Goal: Book appointment/travel/reservation

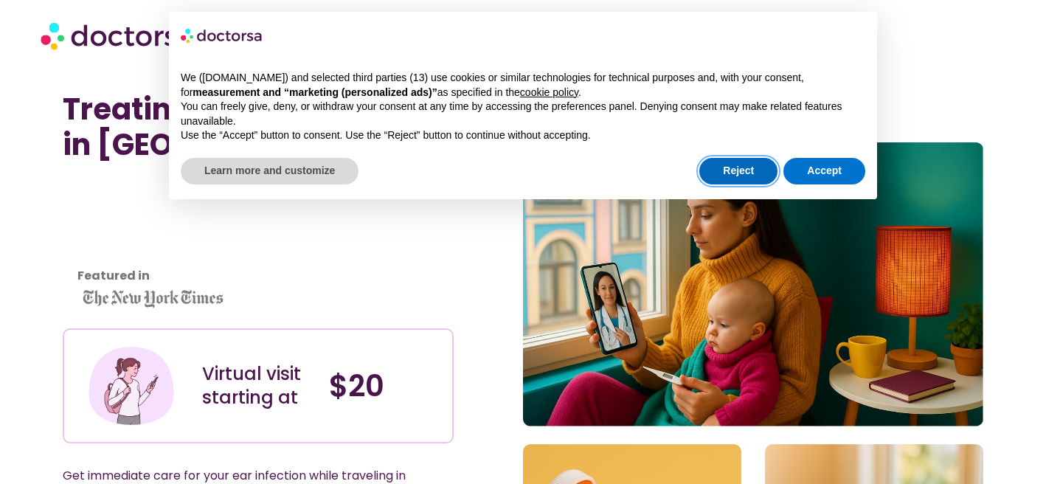
click at [735, 170] on button "Reject" at bounding box center [738, 171] width 78 height 27
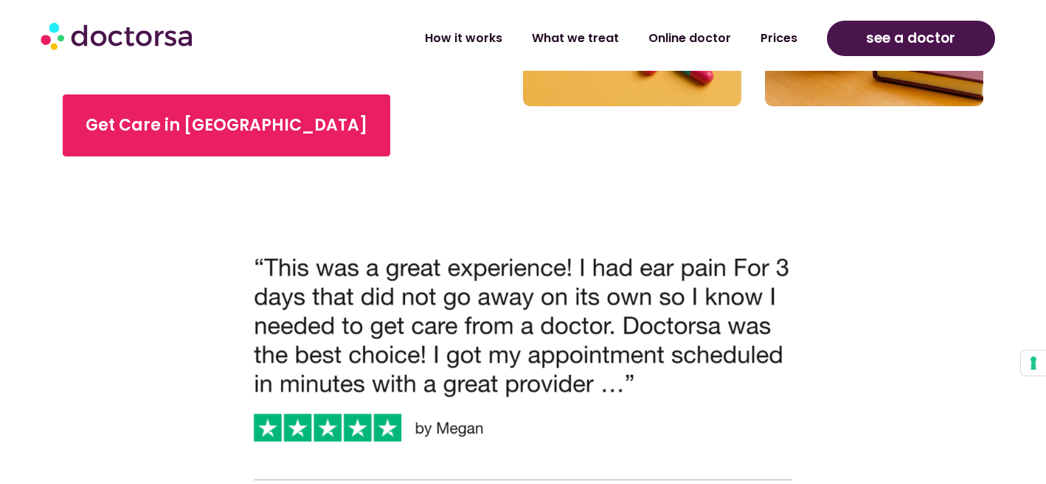
scroll to position [557, 0]
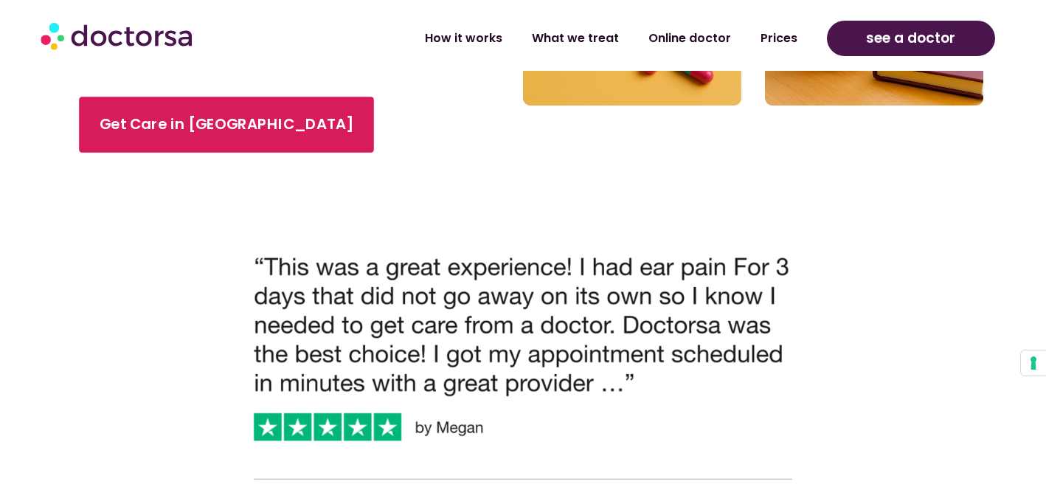
click at [139, 139] on link "Get Care in Tulum" at bounding box center [226, 125] width 295 height 56
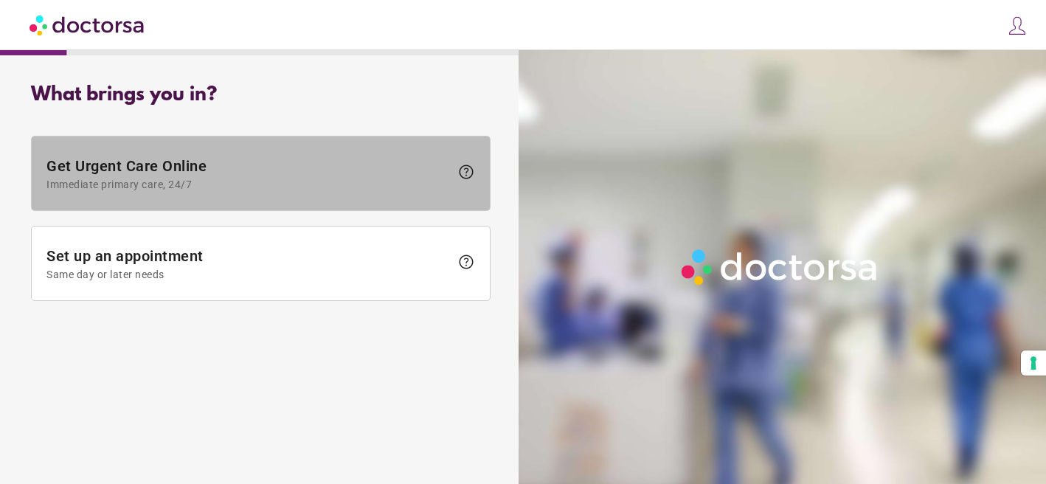
click at [162, 194] on span at bounding box center [261, 173] width 458 height 74
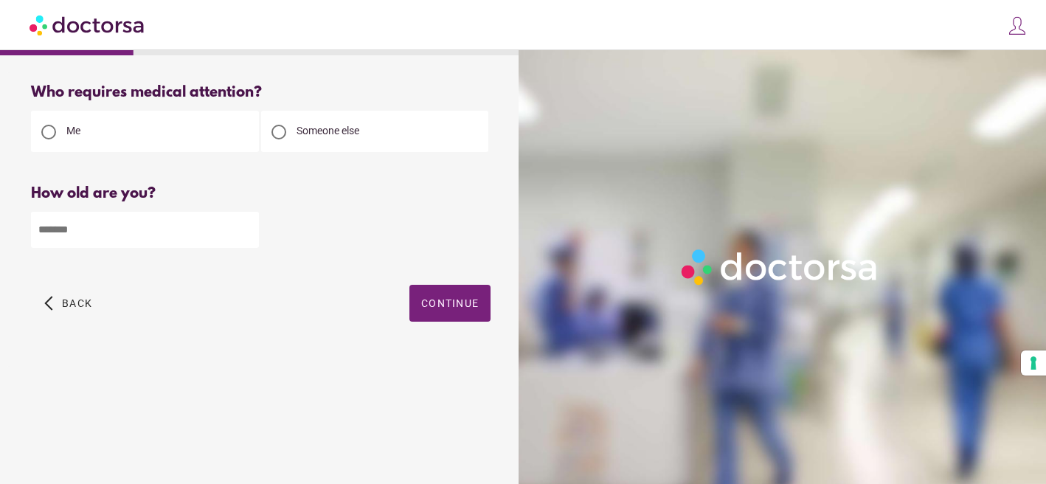
click at [169, 231] on input "number" at bounding box center [145, 230] width 228 height 36
type input "**"
click at [430, 307] on span "Continue" at bounding box center [450, 303] width 58 height 12
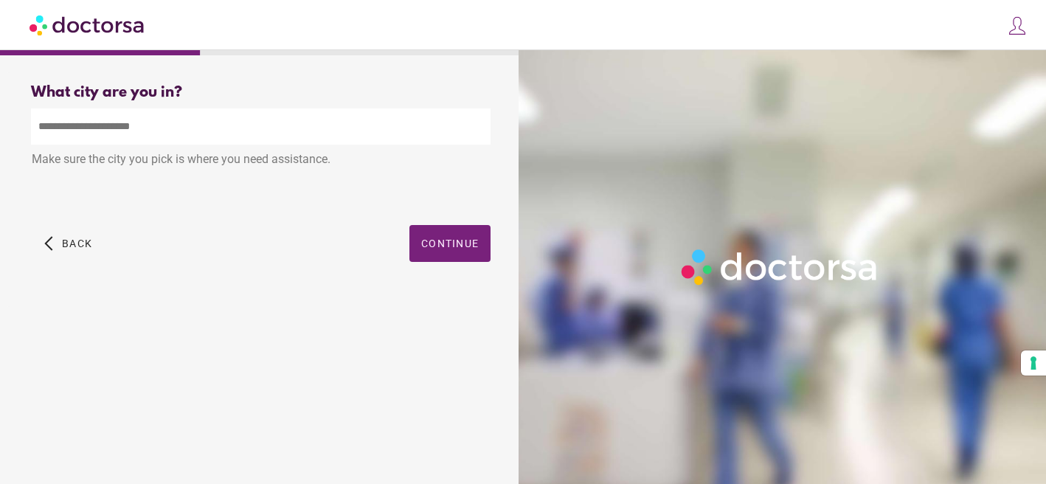
click at [222, 127] on input "text" at bounding box center [260, 126] width 459 height 36
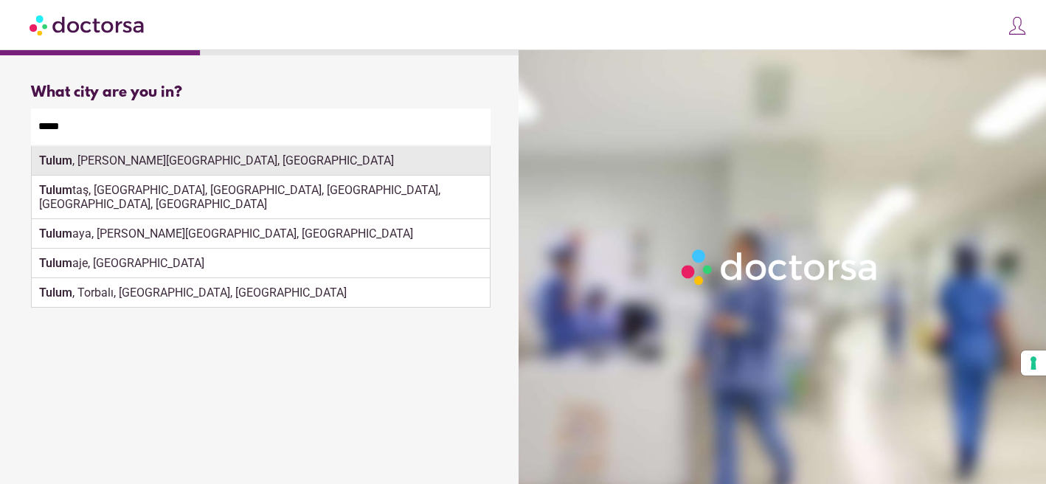
click at [264, 164] on div "Tulum , [PERSON_NAME][GEOGRAPHIC_DATA], [GEOGRAPHIC_DATA]" at bounding box center [261, 160] width 458 height 29
type input "**********"
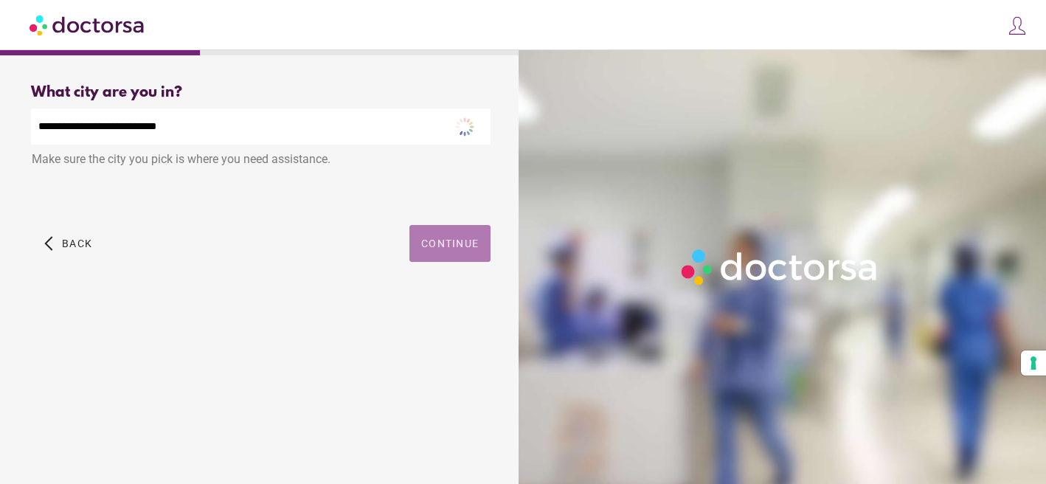
click at [435, 242] on span "Continue" at bounding box center [450, 243] width 58 height 12
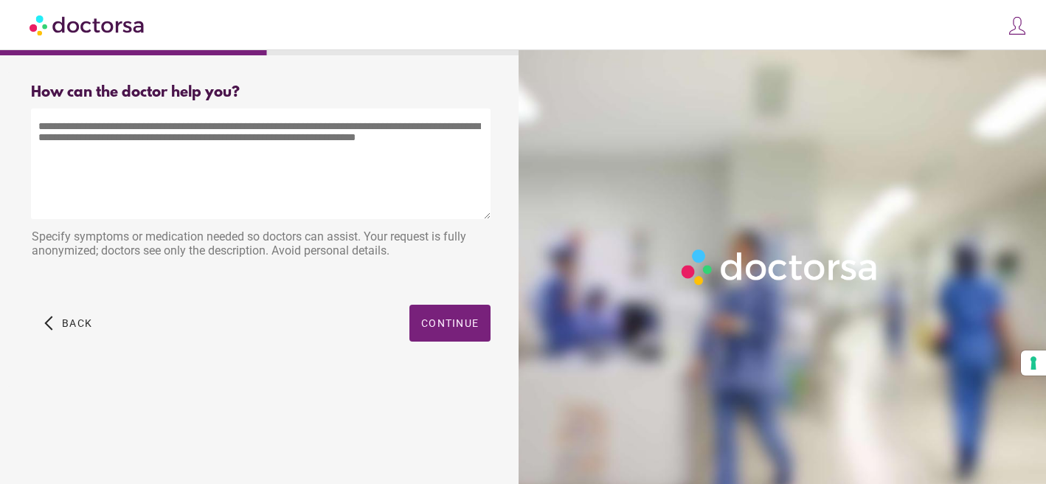
click at [358, 175] on textarea at bounding box center [260, 163] width 459 height 111
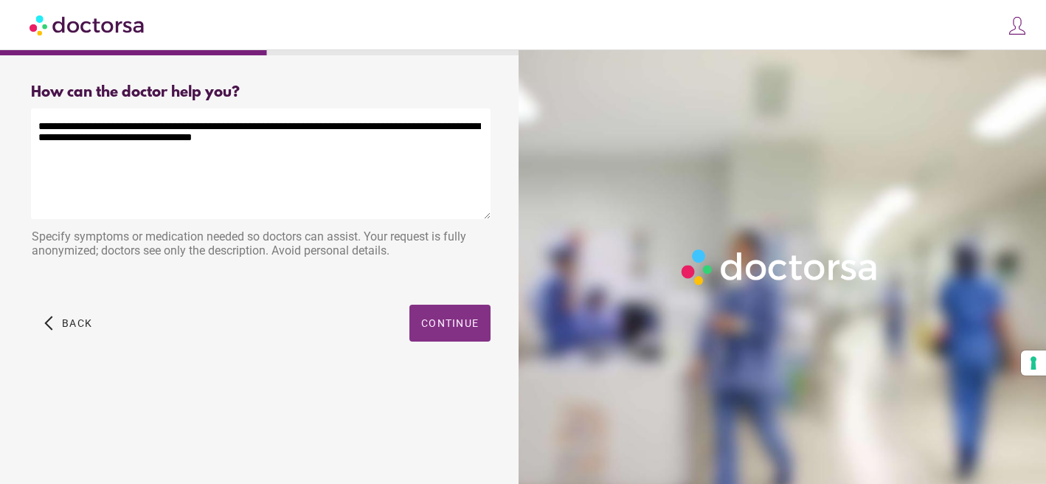
type textarea "**********"
click at [463, 338] on span "button" at bounding box center [449, 323] width 81 height 37
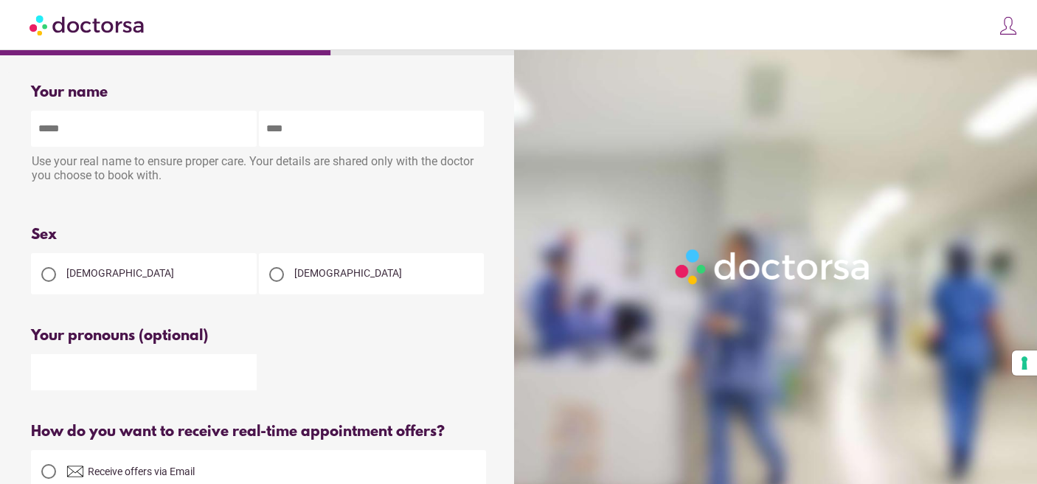
click at [156, 136] on input "text" at bounding box center [144, 129] width 226 height 36
type input "*******"
click at [132, 266] on div "[DEMOGRAPHIC_DATA]" at bounding box center [144, 273] width 226 height 41
click at [97, 274] on span "[DEMOGRAPHIC_DATA]" at bounding box center [120, 273] width 108 height 12
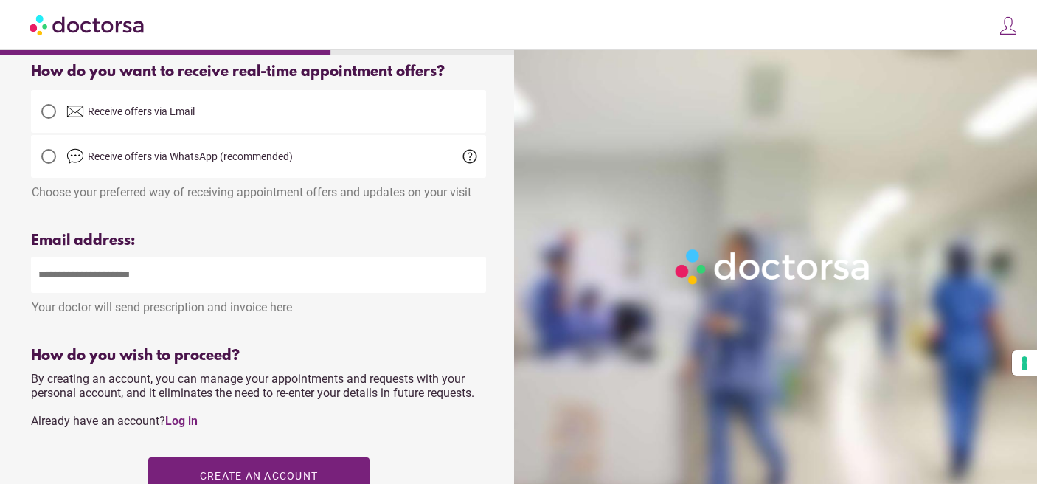
scroll to position [361, 0]
click at [87, 264] on input "email" at bounding box center [258, 274] width 455 height 36
type input "**********"
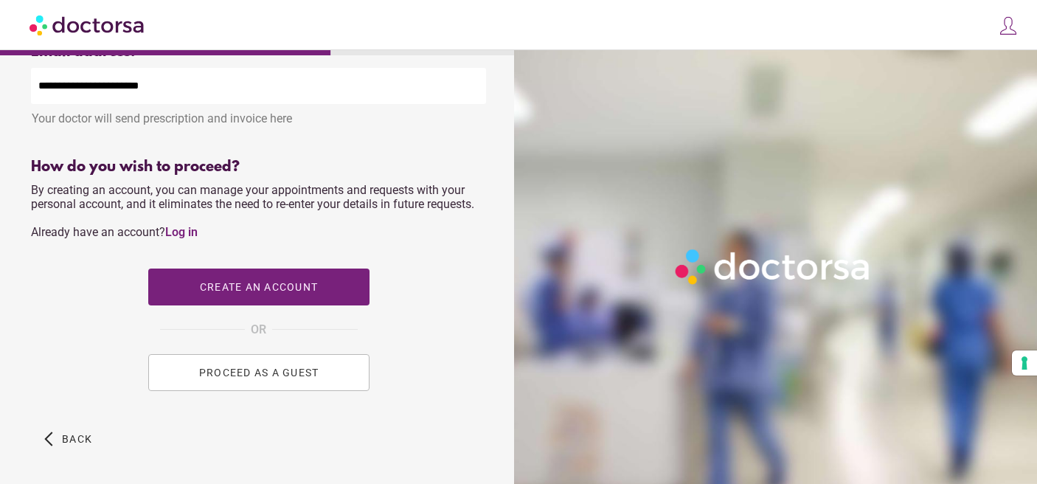
scroll to position [556, 0]
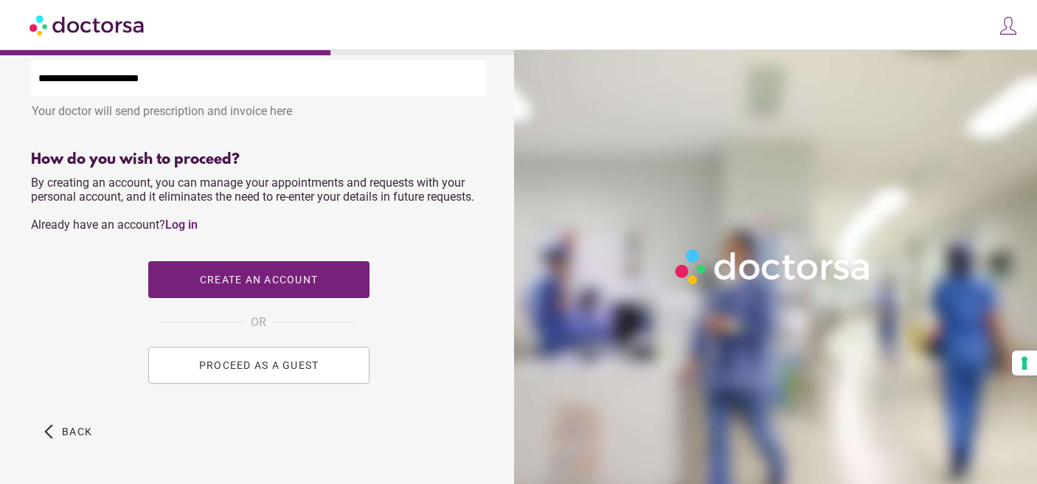
click at [235, 364] on span "PROCEED AS A GUEST" at bounding box center [258, 365] width 120 height 12
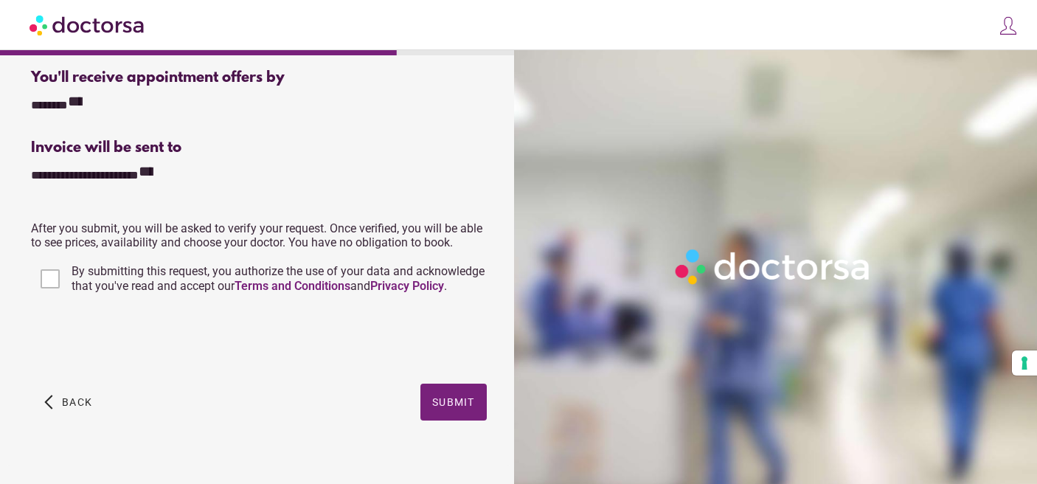
scroll to position [374, 0]
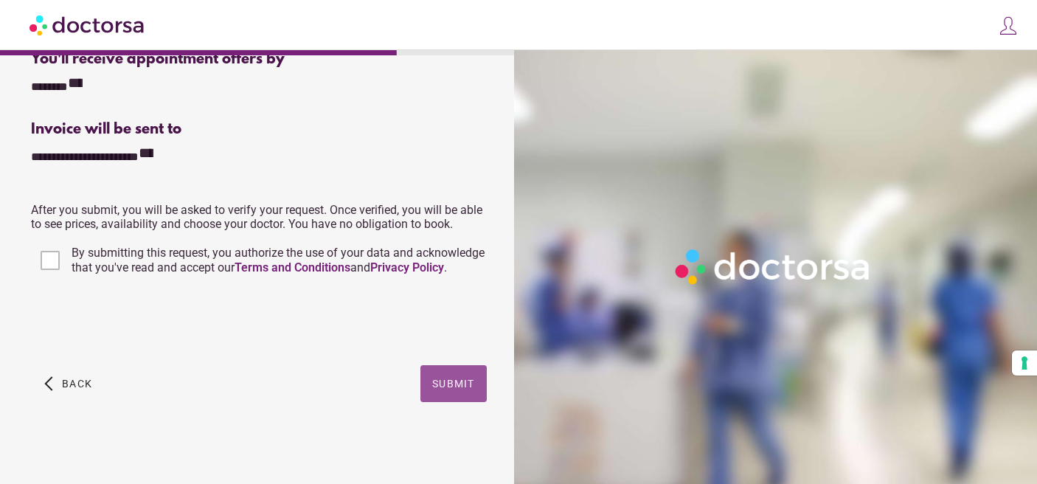
click at [452, 389] on span "Submit" at bounding box center [453, 384] width 43 height 12
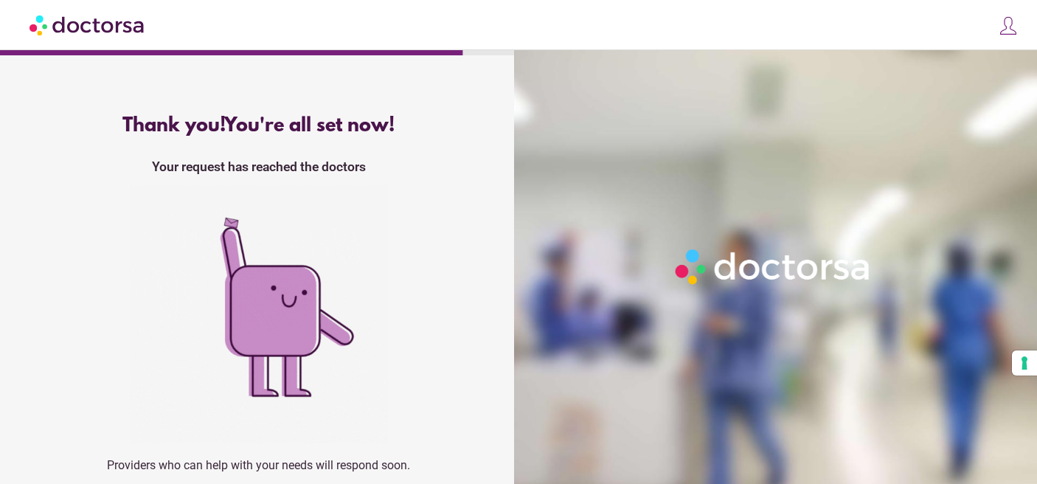
scroll to position [44, 0]
